Goal: Task Accomplishment & Management: Use online tool/utility

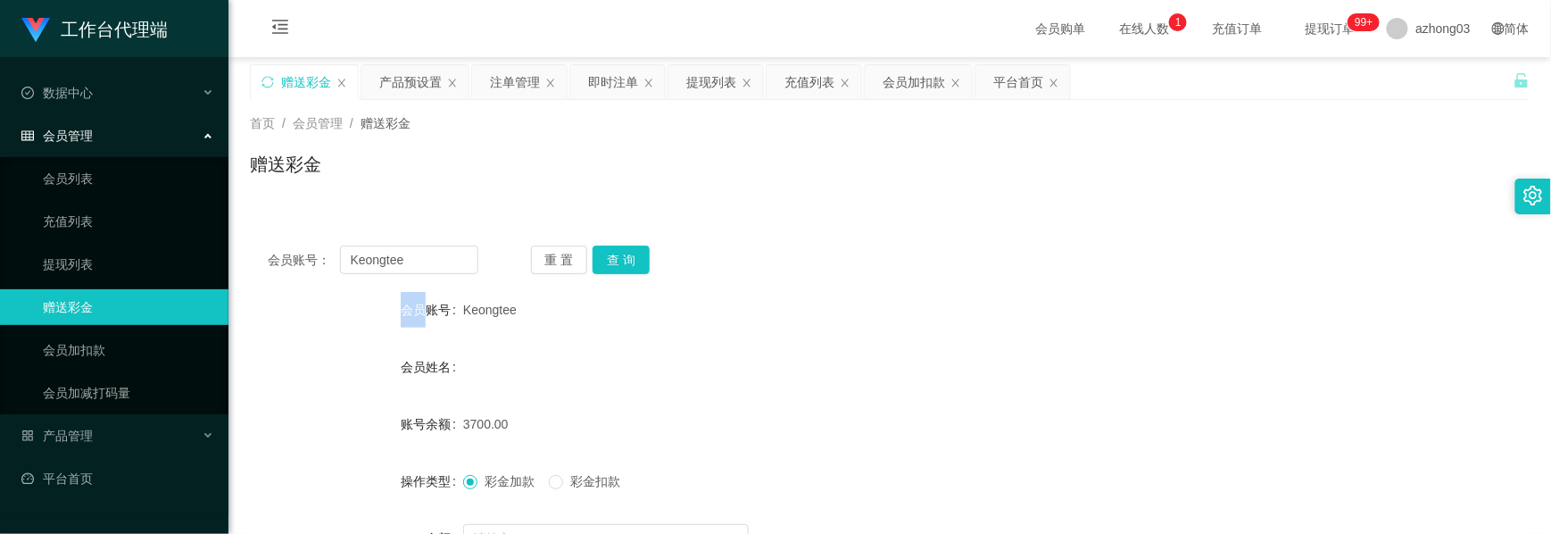
click at [416, 89] on div "产品预设置" at bounding box center [410, 82] width 62 height 34
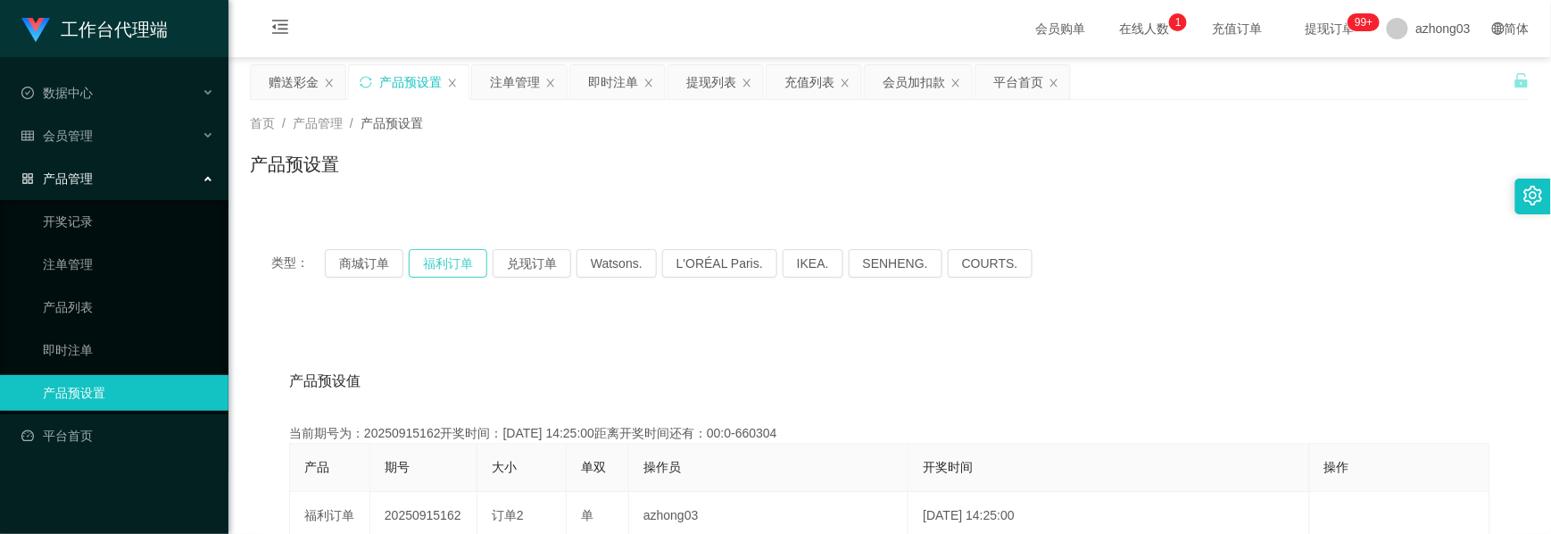
click at [443, 258] on button "福利订单" at bounding box center [448, 263] width 79 height 29
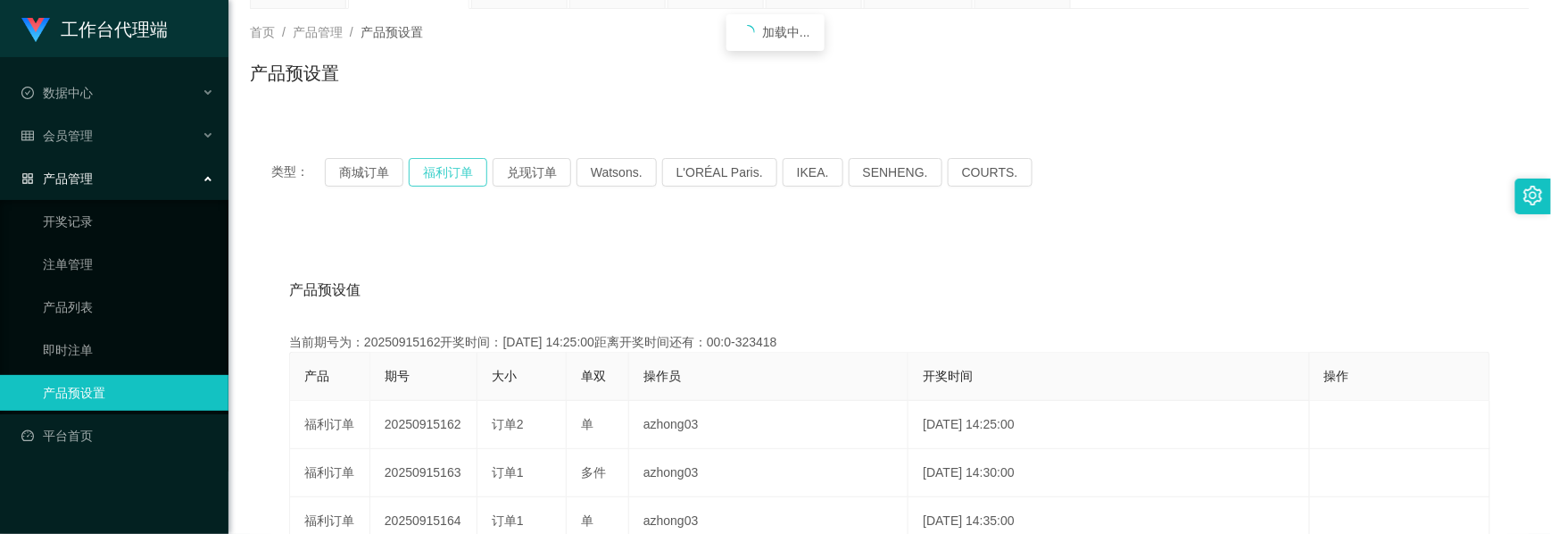
scroll to position [119, 0]
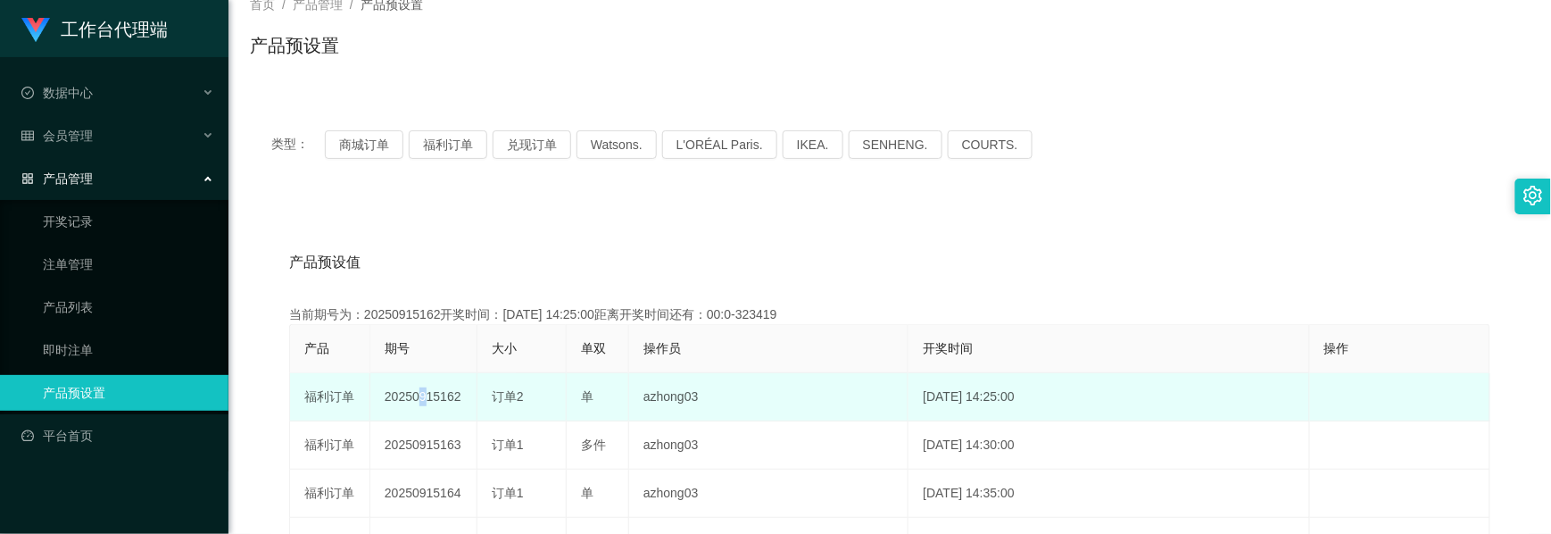
click at [415, 400] on td "20250915162" at bounding box center [423, 397] width 107 height 48
click at [418, 398] on td "20250915162" at bounding box center [423, 397] width 107 height 48
drag, startPoint x: 418, startPoint y: 398, endPoint x: 436, endPoint y: 402, distance: 19.1
click at [436, 402] on td "20250915162" at bounding box center [423, 397] width 107 height 48
drag, startPoint x: 436, startPoint y: 402, endPoint x: 427, endPoint y: 402, distance: 9.8
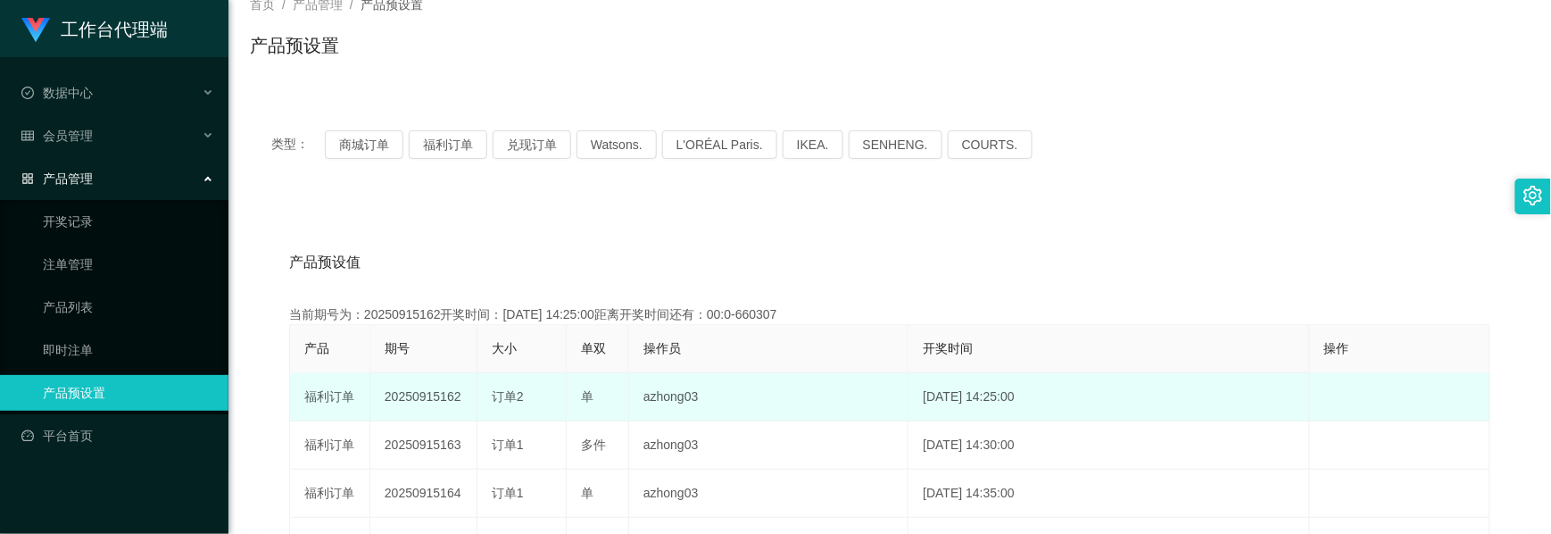
click at [427, 402] on td "20250915162" at bounding box center [423, 397] width 107 height 48
click at [436, 397] on td "20250915162" at bounding box center [423, 397] width 107 height 48
copy td "20250915162"
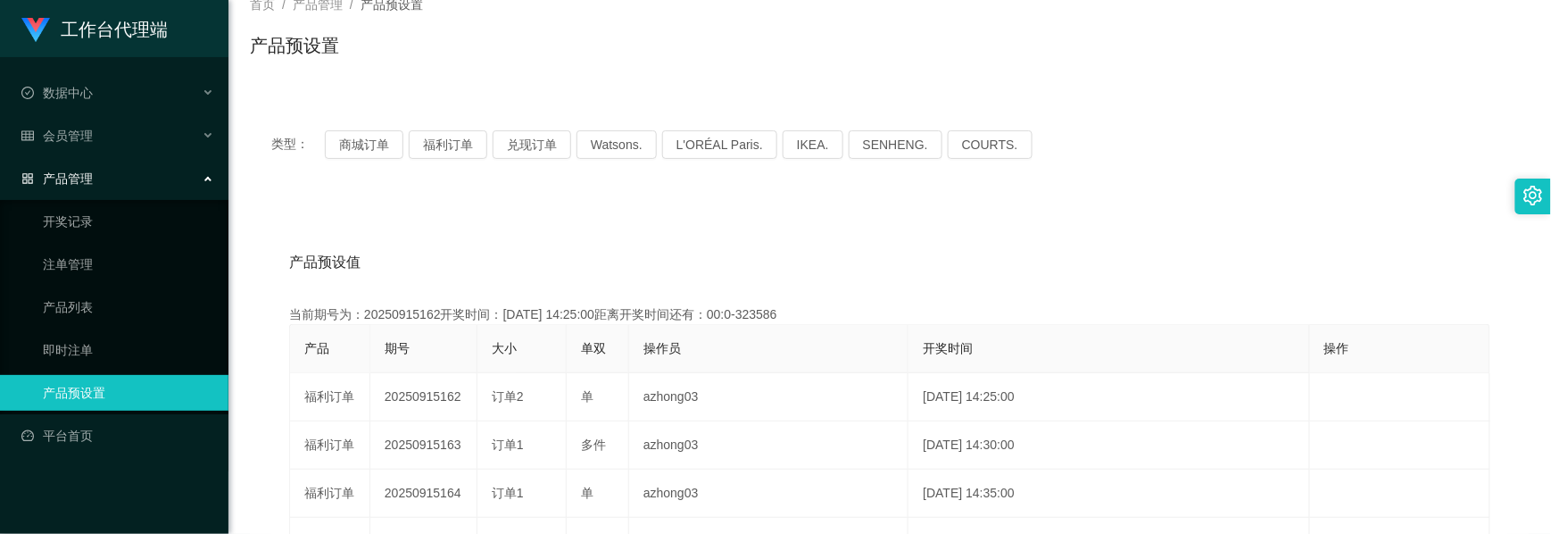
click at [86, 180] on div "产品管理" at bounding box center [114, 179] width 228 height 36
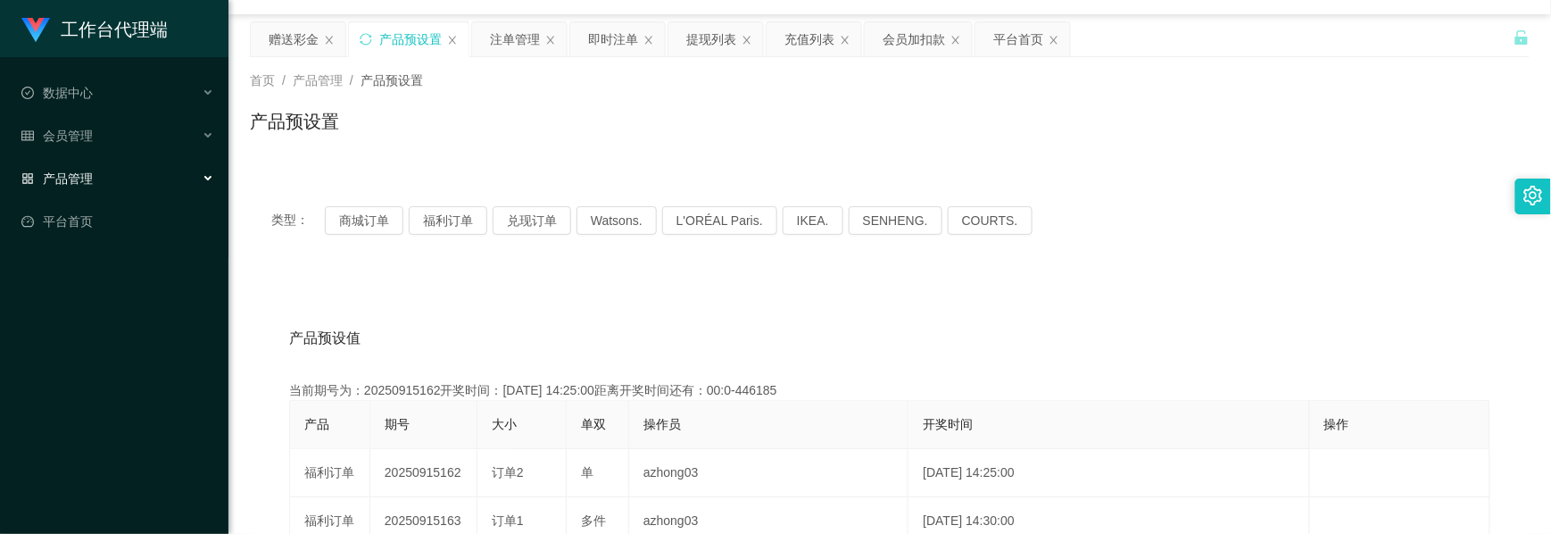
scroll to position [0, 0]
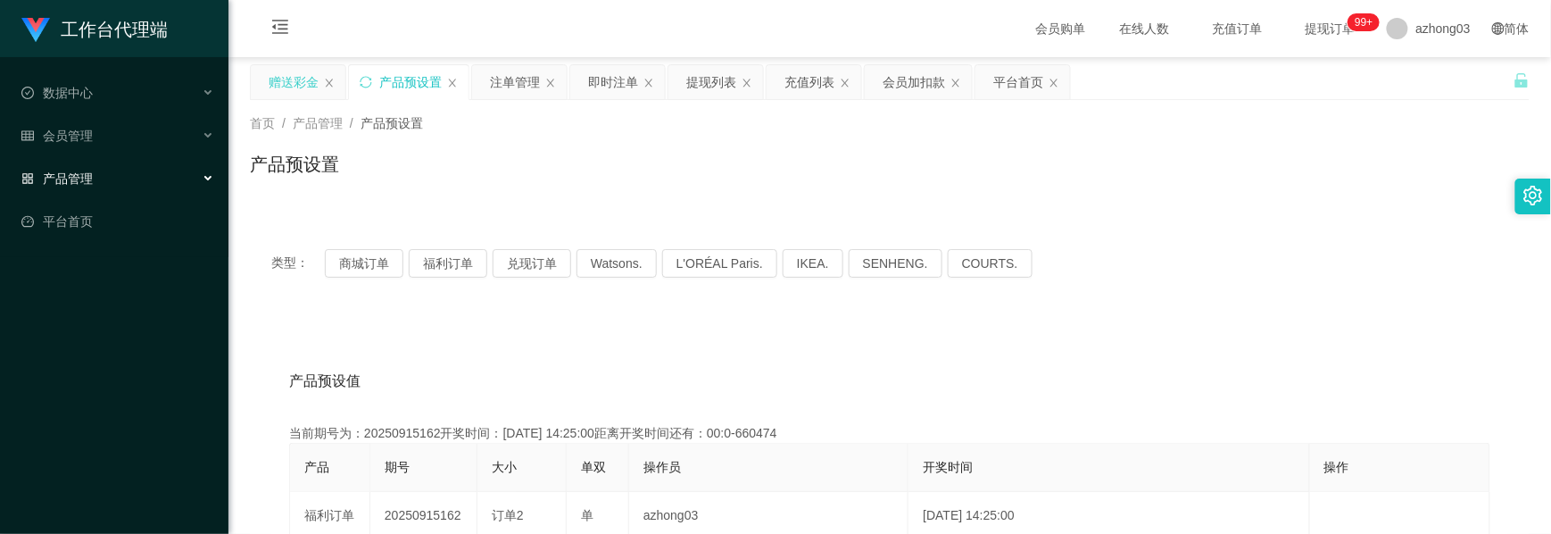
click at [293, 87] on div "赠送彩金" at bounding box center [294, 82] width 50 height 34
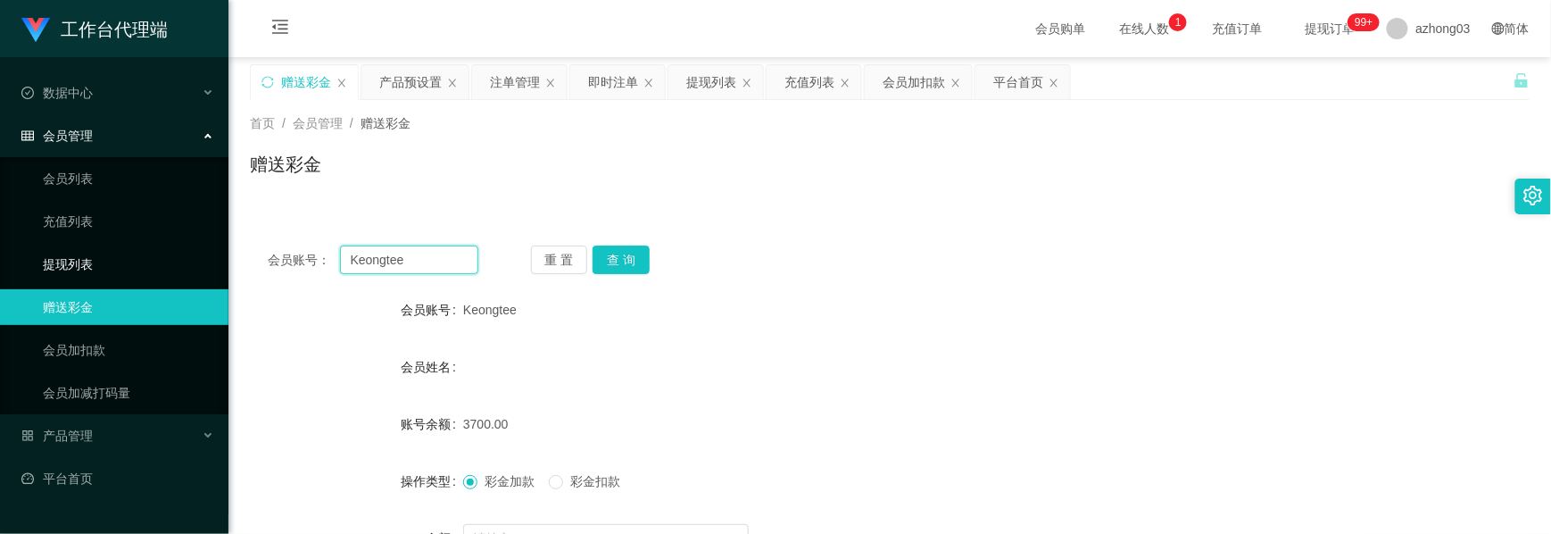
drag, startPoint x: 423, startPoint y: 261, endPoint x: 202, endPoint y: 245, distance: 221.9
click at [202, 245] on section "工作台代理端 数据中心 会员管理 会员列表 充值列表 提现列表 赠送彩金 会员加扣款 会员加减打码量 产品管理 开奖记录 注单管理 产品列表 即时注单 产品预…" at bounding box center [775, 367] width 1551 height 735
paste input "87052323"
type input "87052323"
click at [625, 243] on div "会员账号： 87052323 重 置 查 询 会员账号 Keongtee 会员姓名 账号余额 3700.00 操作类型 彩金加款 彩金扣款 金额 确 定" at bounding box center [890, 440] width 1280 height 425
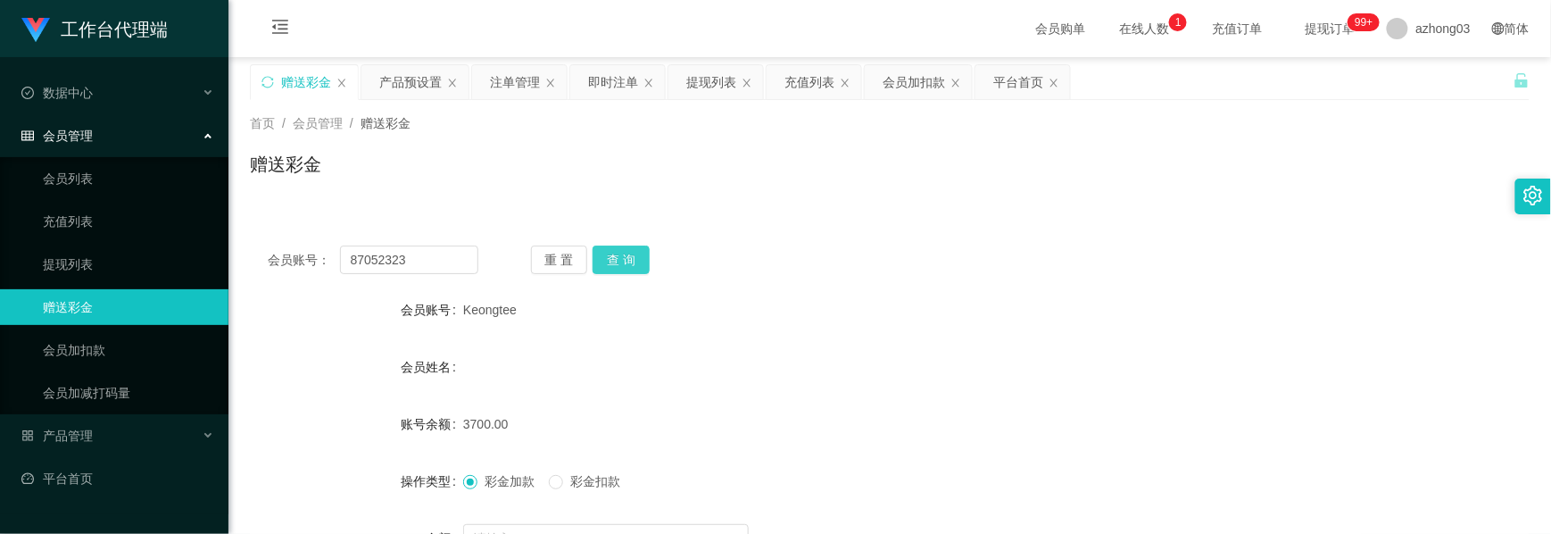
click at [616, 252] on button "查 询" at bounding box center [621, 259] width 57 height 29
click at [398, 83] on div "产品预设置" at bounding box center [410, 82] width 62 height 34
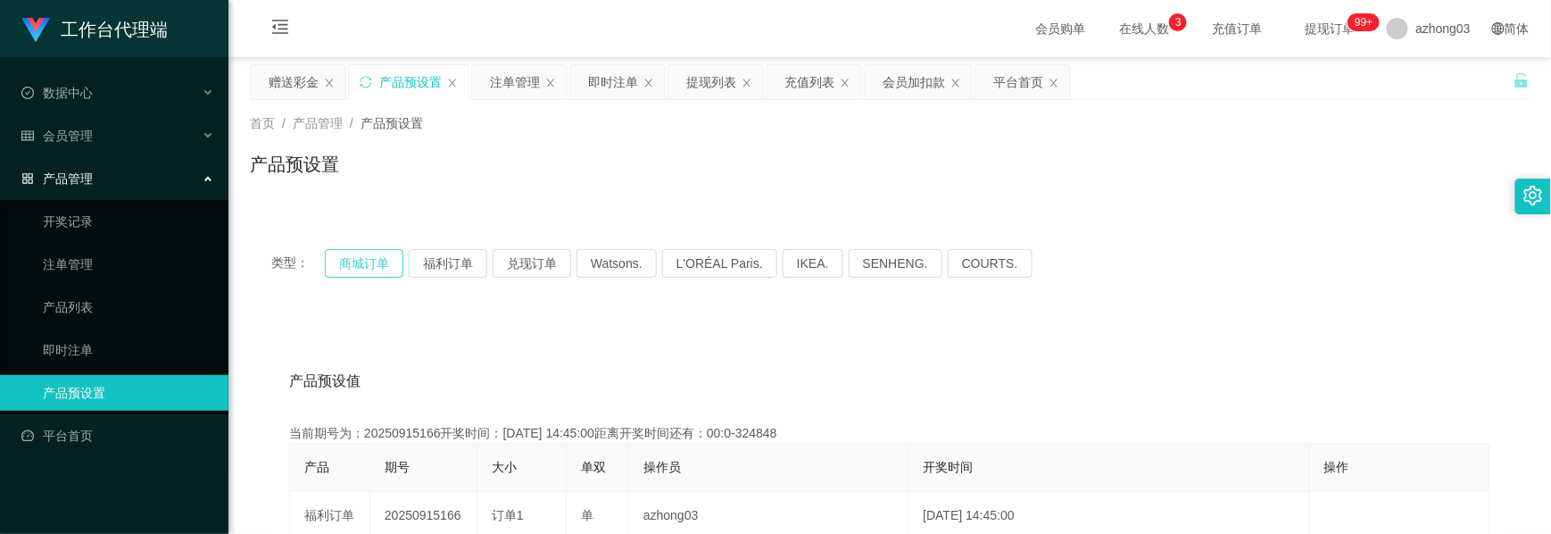
click at [362, 258] on button "商城订单" at bounding box center [364, 263] width 79 height 29
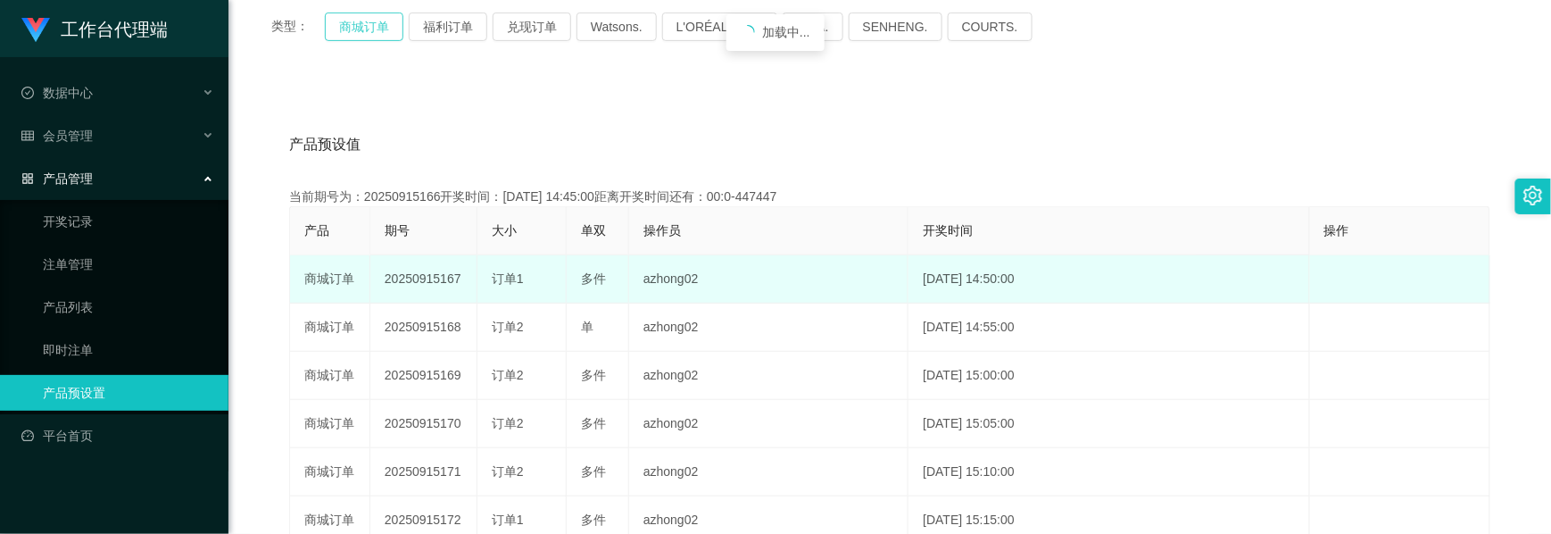
scroll to position [237, 0]
click at [426, 286] on td "20250915167" at bounding box center [423, 278] width 107 height 48
click at [429, 283] on td "20250915167" at bounding box center [423, 278] width 107 height 48
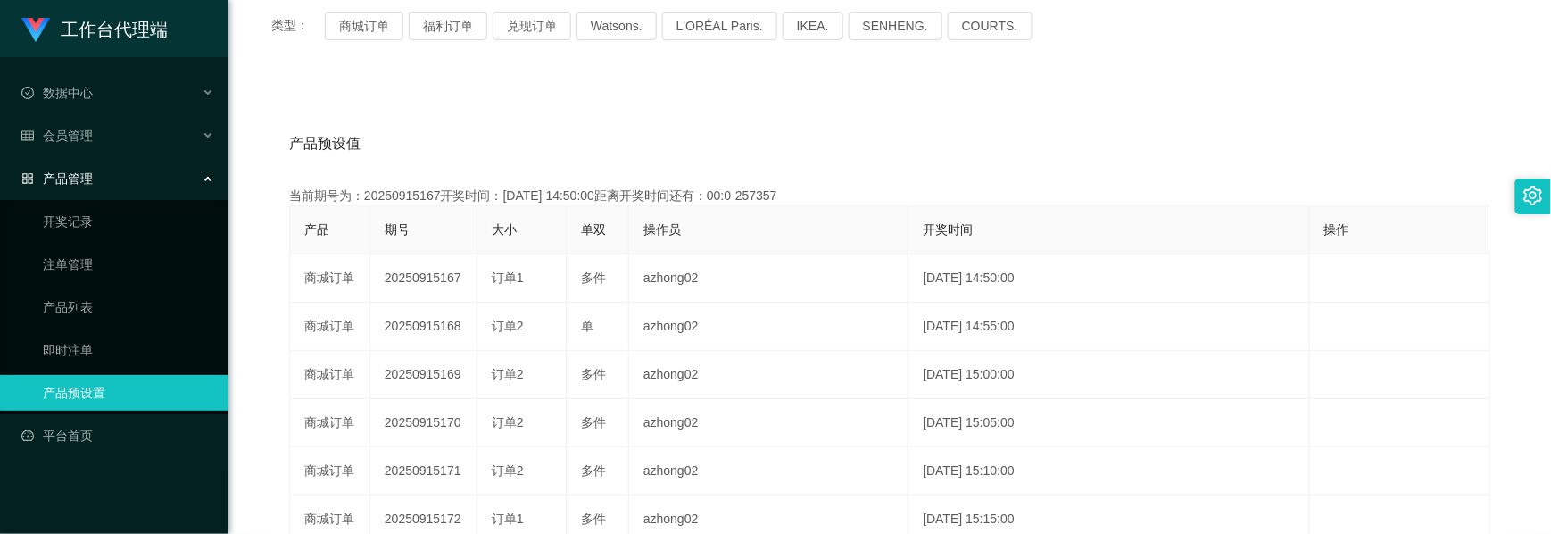
copy td "20250915167"
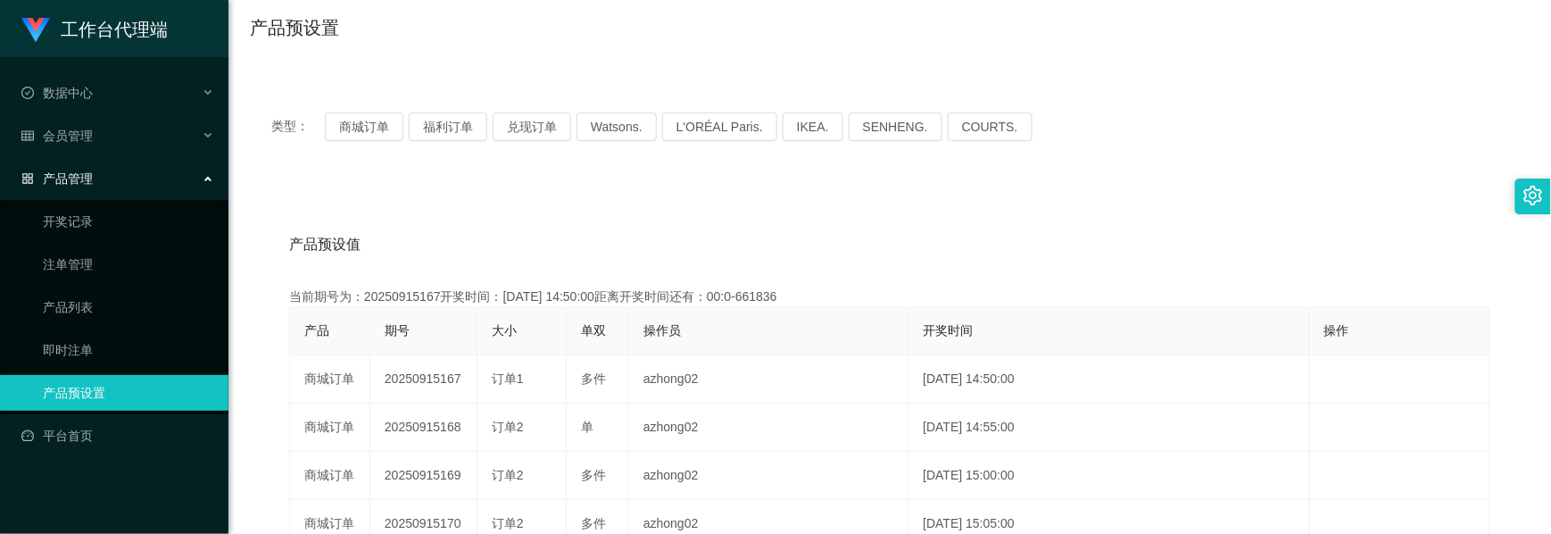
scroll to position [0, 0]
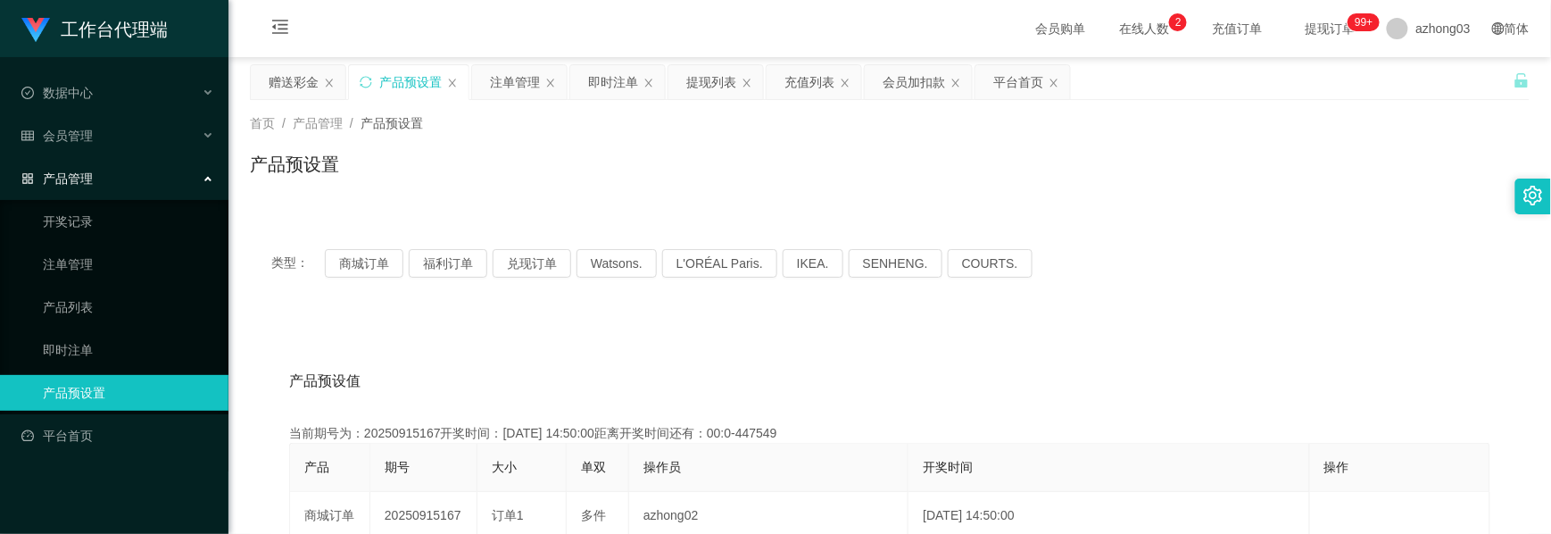
drag, startPoint x: 308, startPoint y: 90, endPoint x: 294, endPoint y: 118, distance: 30.7
click at [307, 89] on div "赠送彩金" at bounding box center [294, 82] width 50 height 34
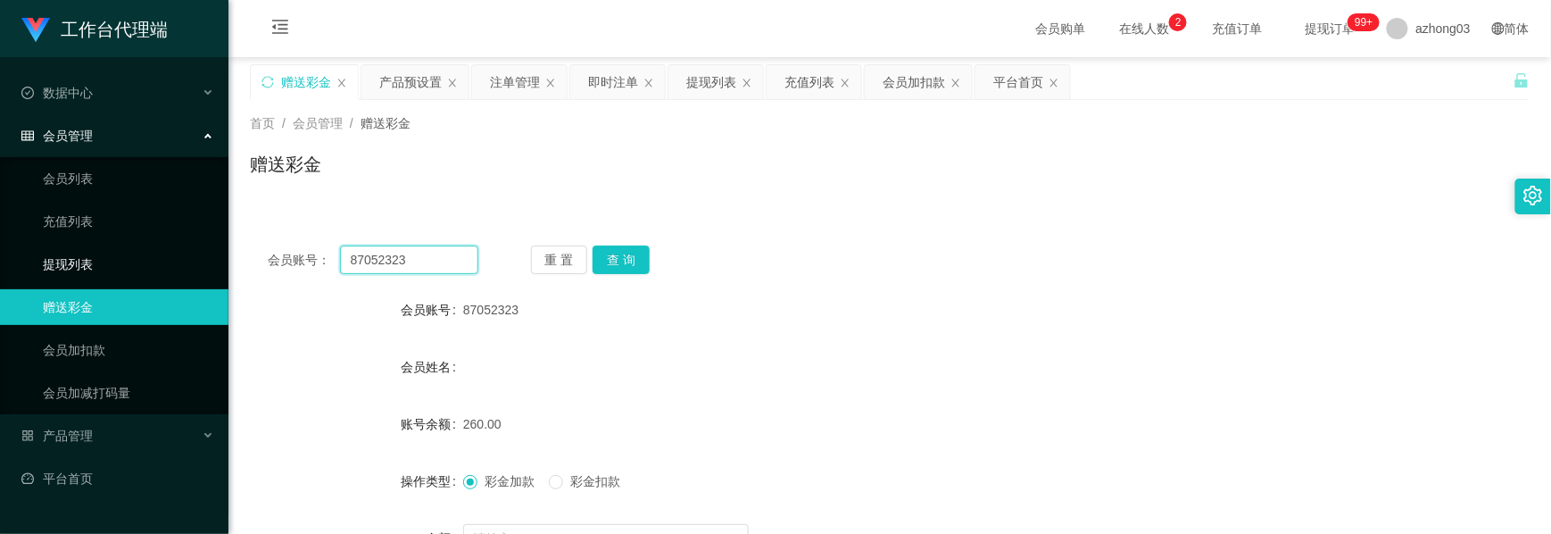
drag, startPoint x: 422, startPoint y: 268, endPoint x: 209, endPoint y: 261, distance: 213.4
click at [209, 261] on section "工作台代理端 数据中心 会员管理 会员列表 充值列表 提现列表 赠送彩金 会员加扣款 会员加减打码量 产品管理 开奖记录 注单管理 产品列表 即时注单 产品预…" at bounding box center [775, 367] width 1551 height 735
paste input "Weifoo7509"
type input "Weifoo7509"
click at [612, 255] on button "查 询" at bounding box center [621, 259] width 57 height 29
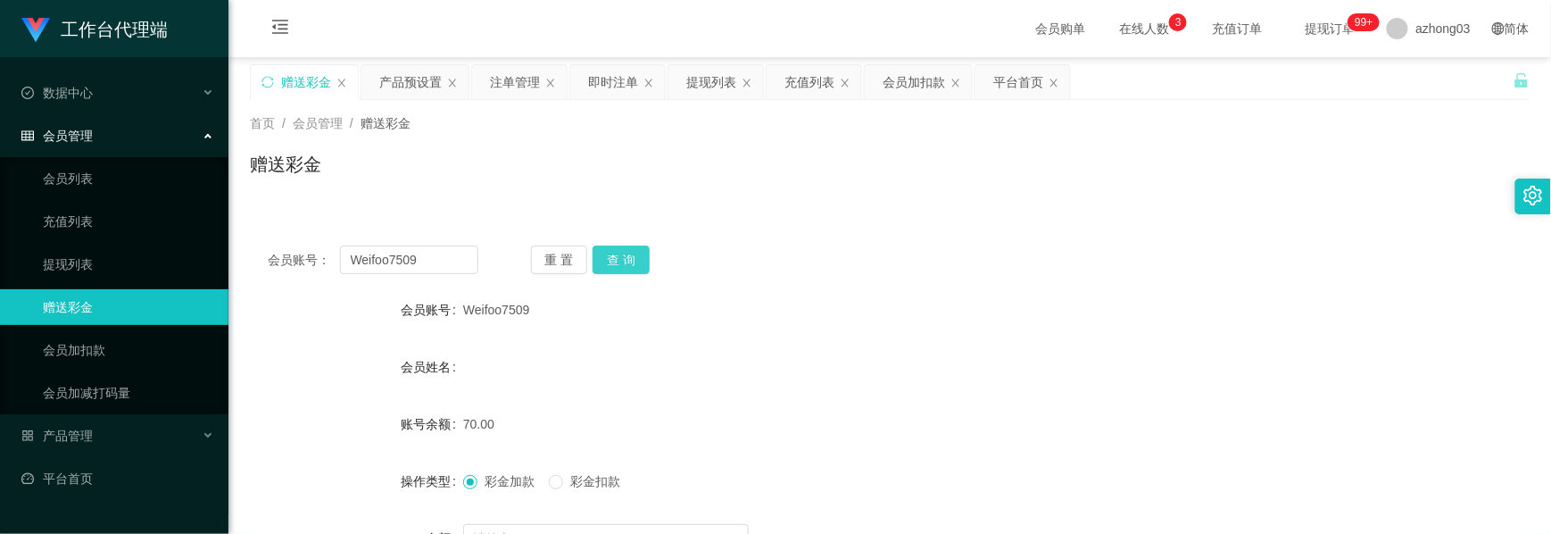
click at [618, 261] on button "查 询" at bounding box center [621, 259] width 57 height 29
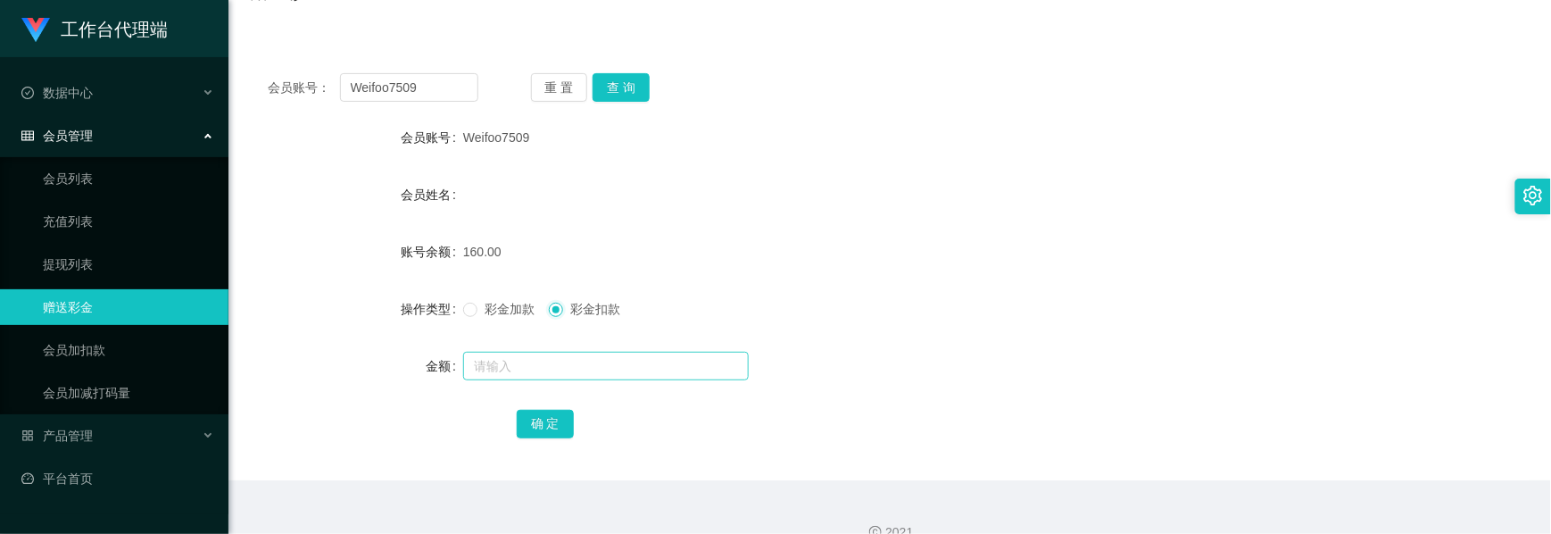
scroll to position [201, 0]
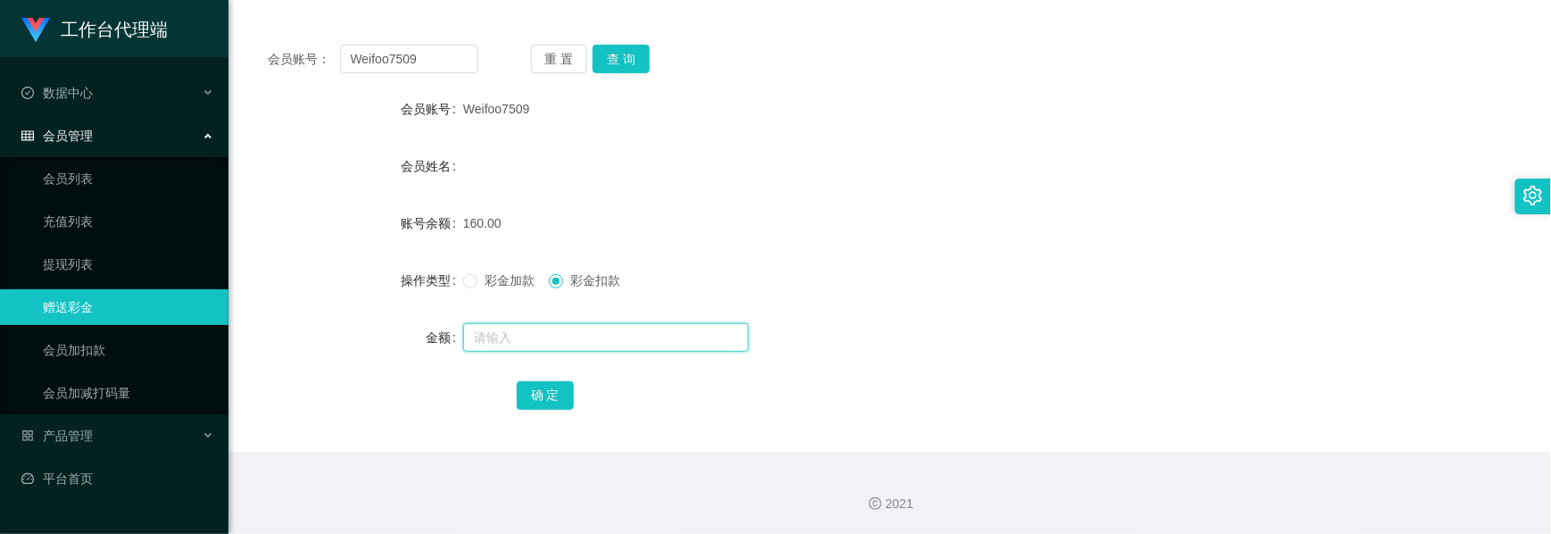
click at [555, 336] on input "text" at bounding box center [606, 337] width 286 height 29
type input "30"
click at [546, 398] on button "确 定" at bounding box center [545, 395] width 57 height 29
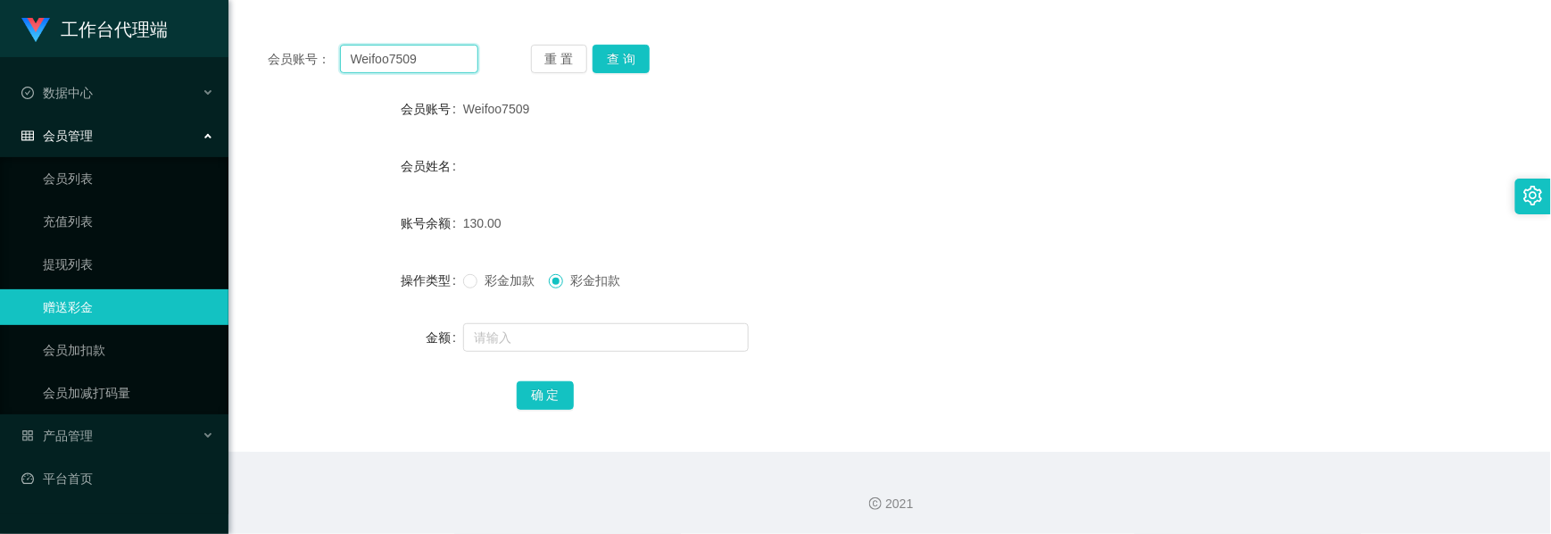
drag, startPoint x: 421, startPoint y: 62, endPoint x: 268, endPoint y: 45, distance: 154.5
click at [268, 45] on div "会员账号： Weifoo7509" at bounding box center [373, 59] width 211 height 29
paste input "1111511"
type input "1111511"
click at [633, 66] on button "查 询" at bounding box center [621, 59] width 57 height 29
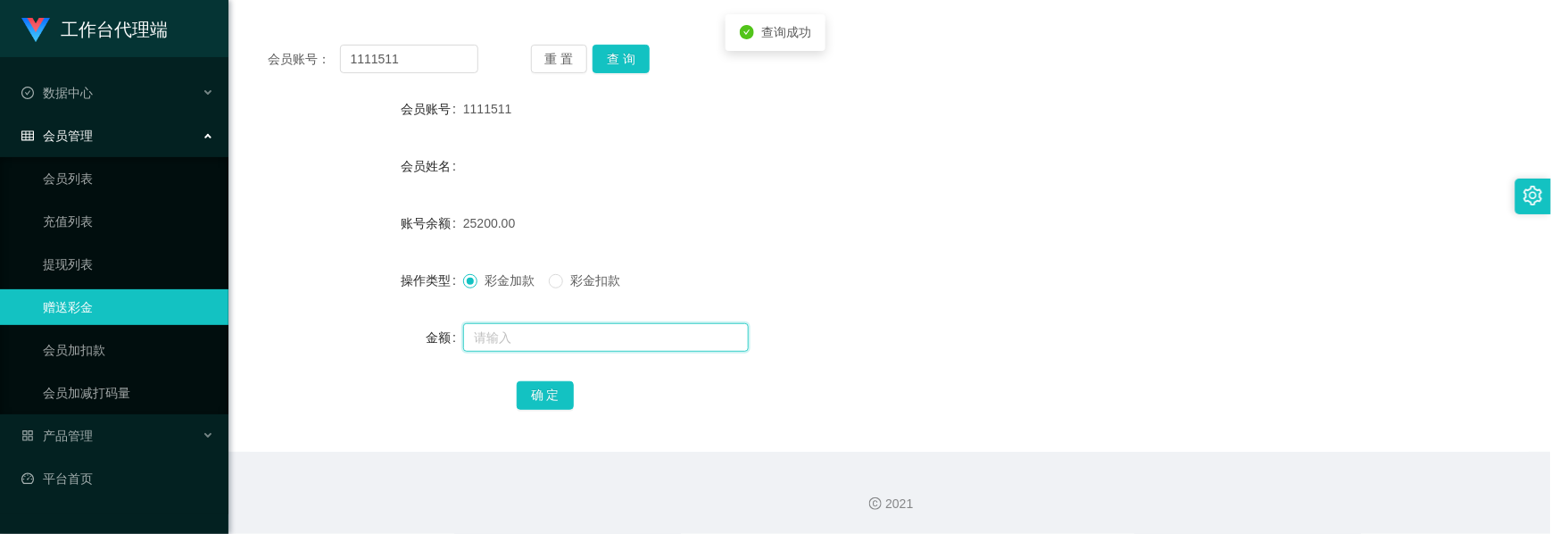
click at [494, 351] on input "text" at bounding box center [606, 337] width 286 height 29
type input "8000"
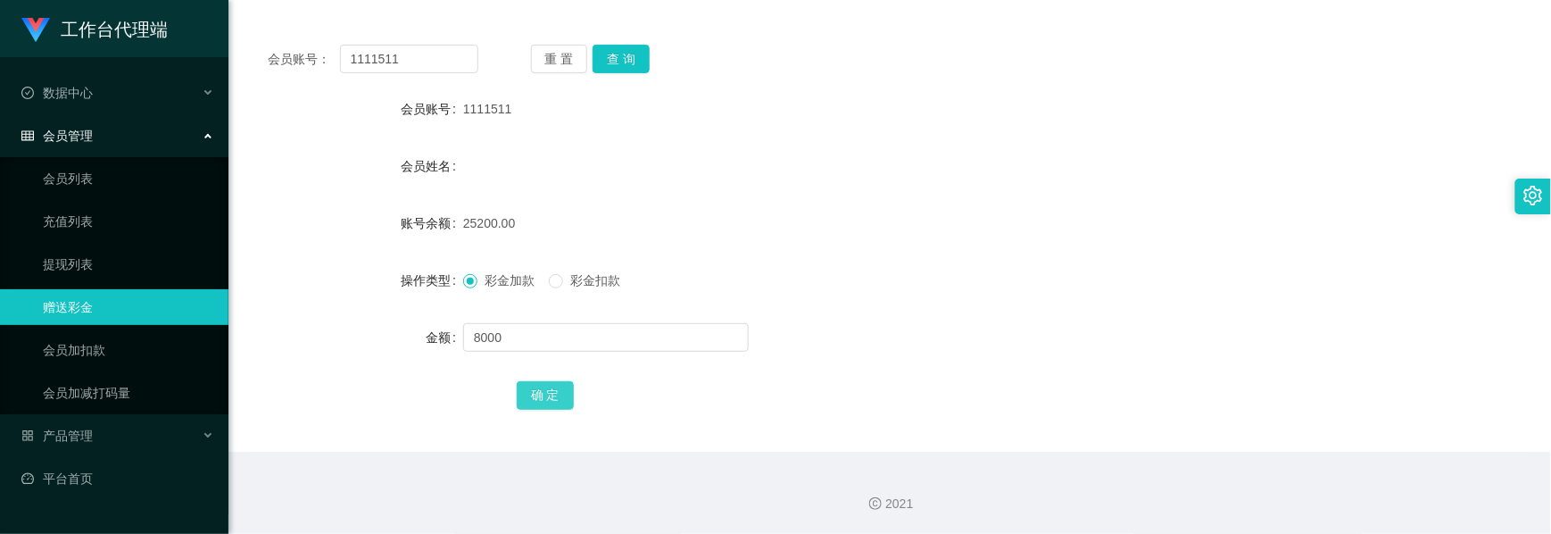
click at [534, 398] on button "确 定" at bounding box center [545, 395] width 57 height 29
